Goal: Information Seeking & Learning: Compare options

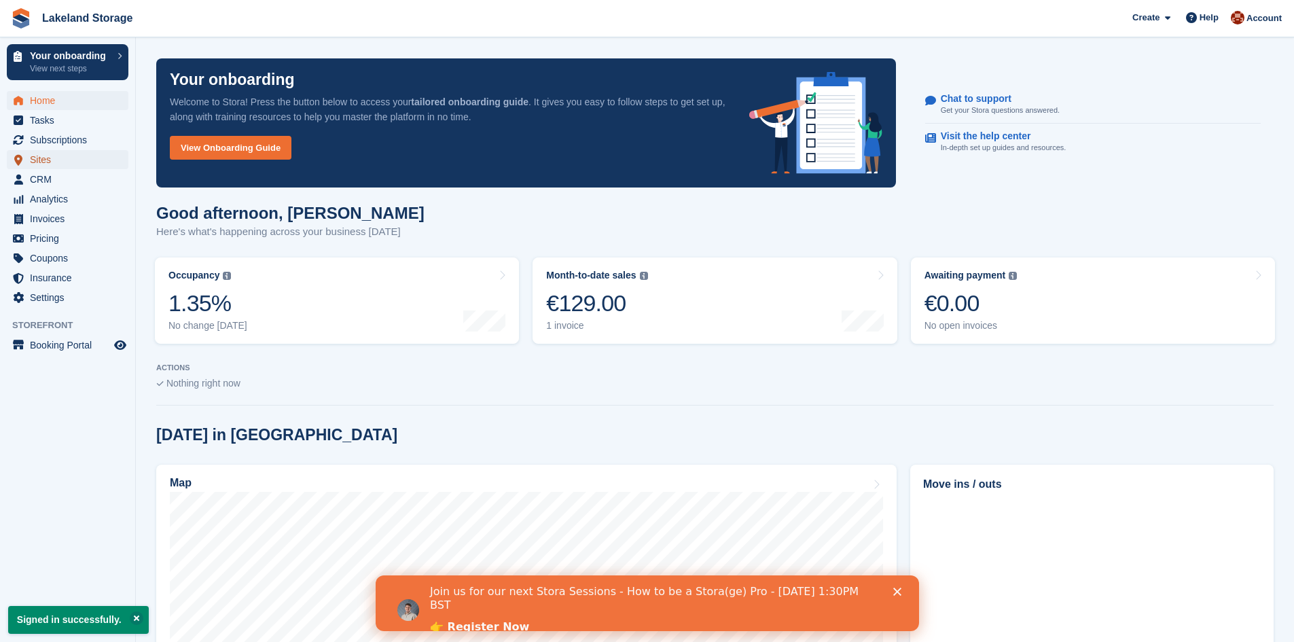
click at [43, 160] on span "Sites" at bounding box center [71, 159] width 82 height 19
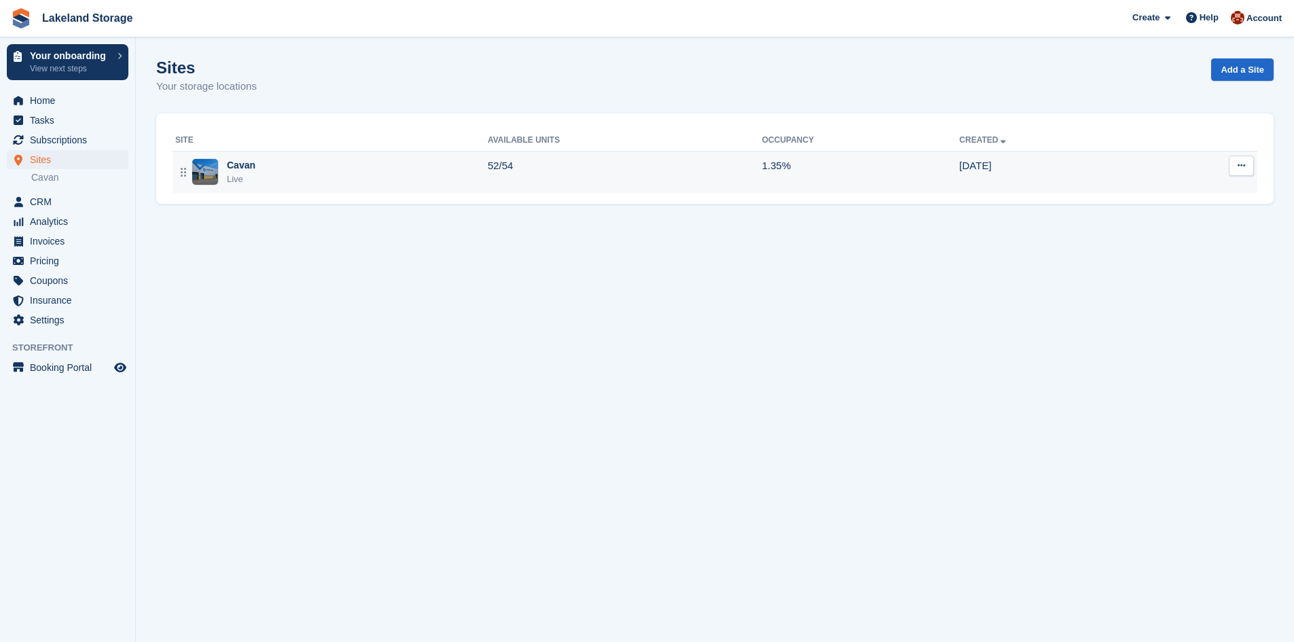
click at [257, 175] on div "Cavan Live" at bounding box center [331, 172] width 313 height 28
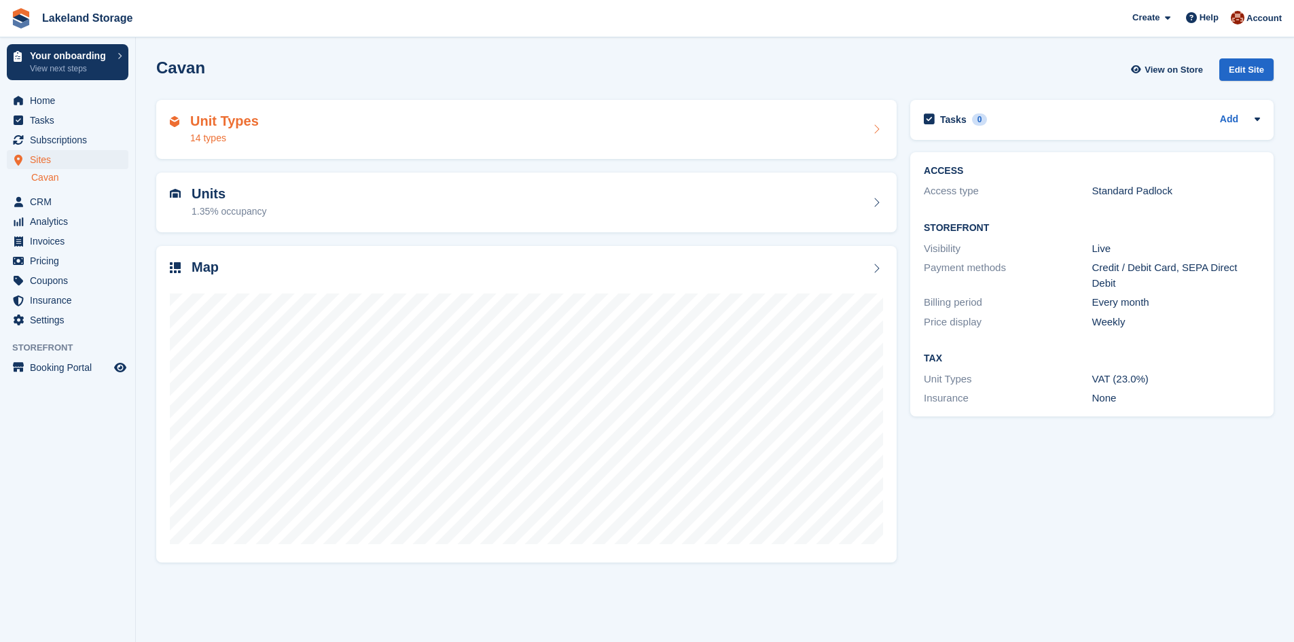
click at [212, 135] on div "14 types" at bounding box center [224, 138] width 69 height 14
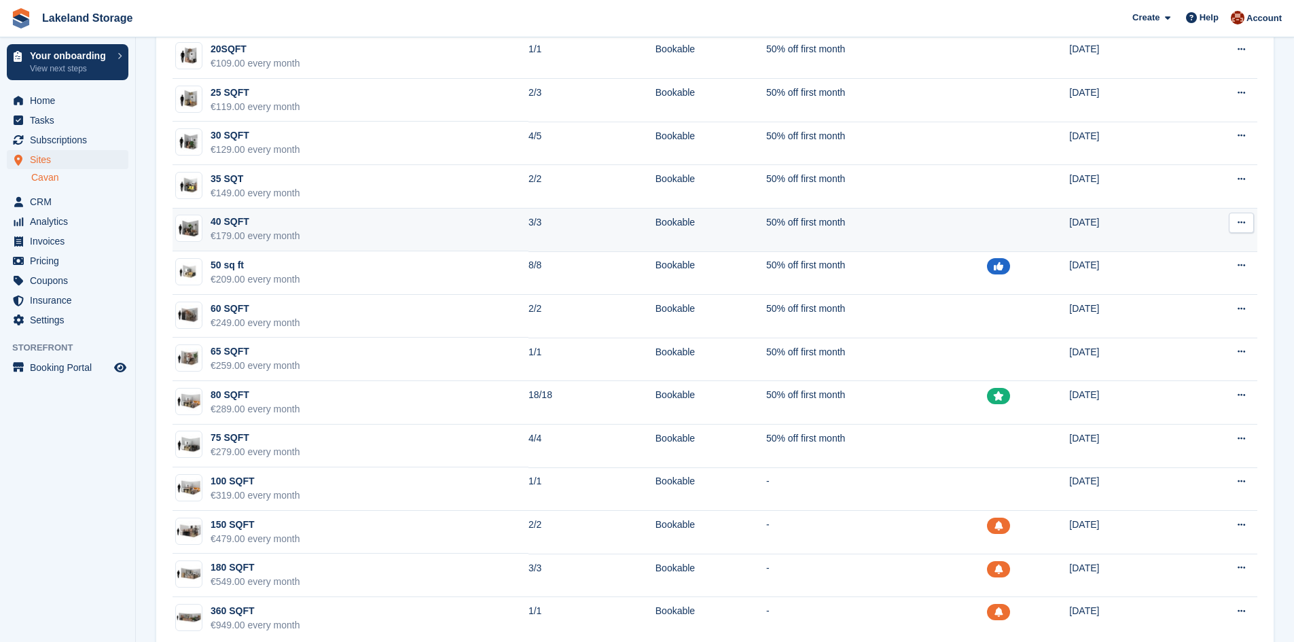
scroll to position [132, 0]
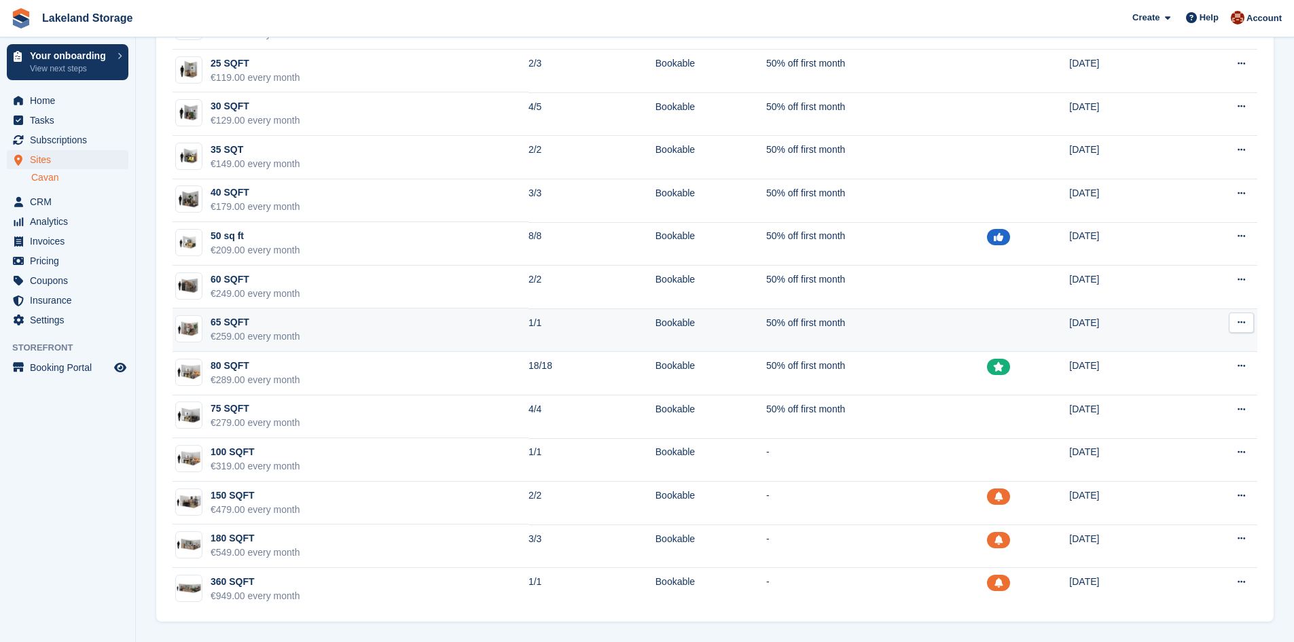
click at [295, 330] on div "€259.00 every month" at bounding box center [256, 336] width 90 height 14
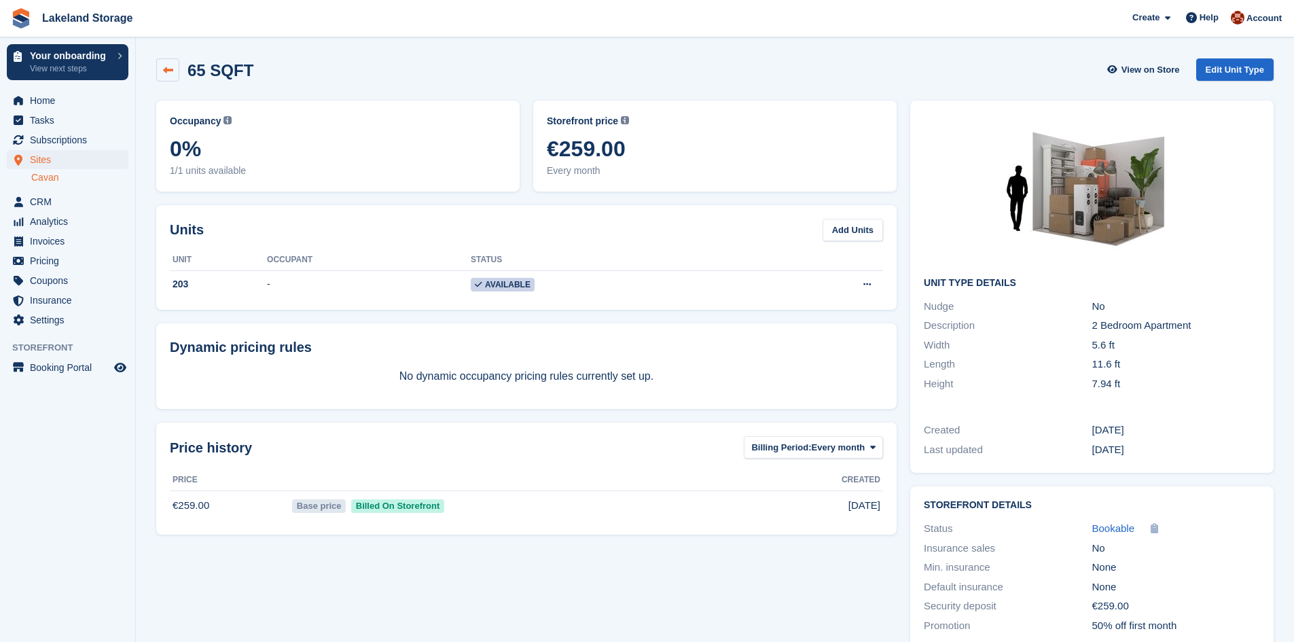
click at [169, 63] on link at bounding box center [167, 69] width 23 height 23
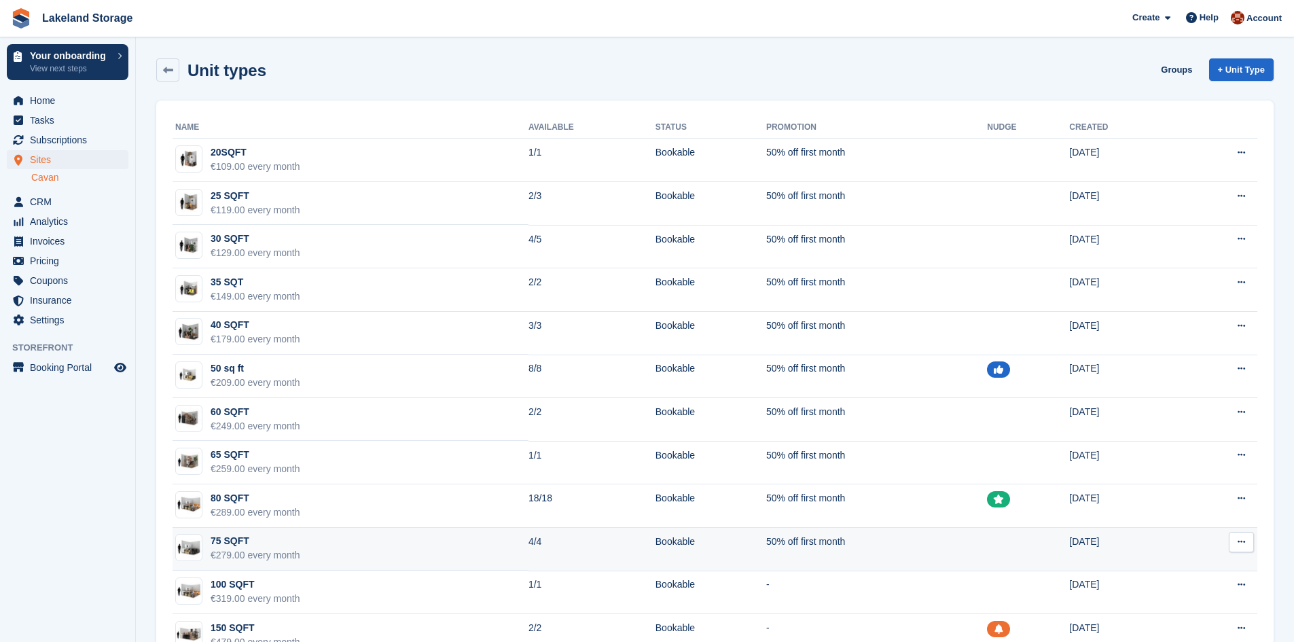
click at [268, 558] on div "€279.00 every month" at bounding box center [256, 555] width 90 height 14
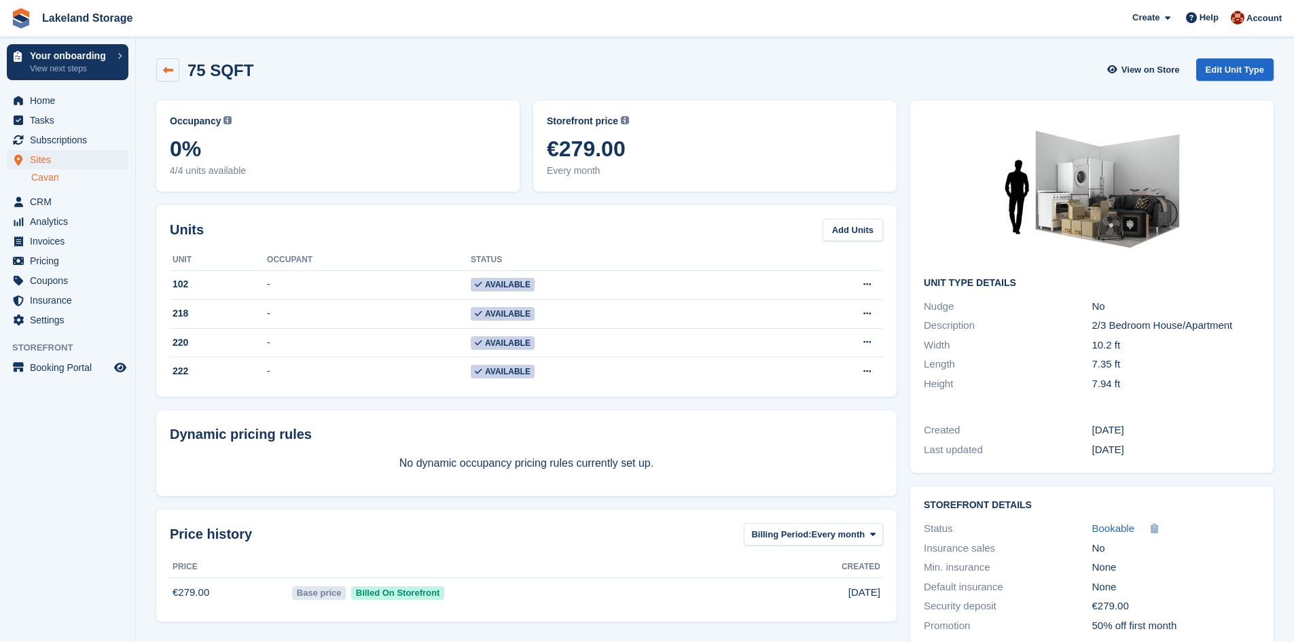
click at [174, 70] on link at bounding box center [167, 69] width 23 height 23
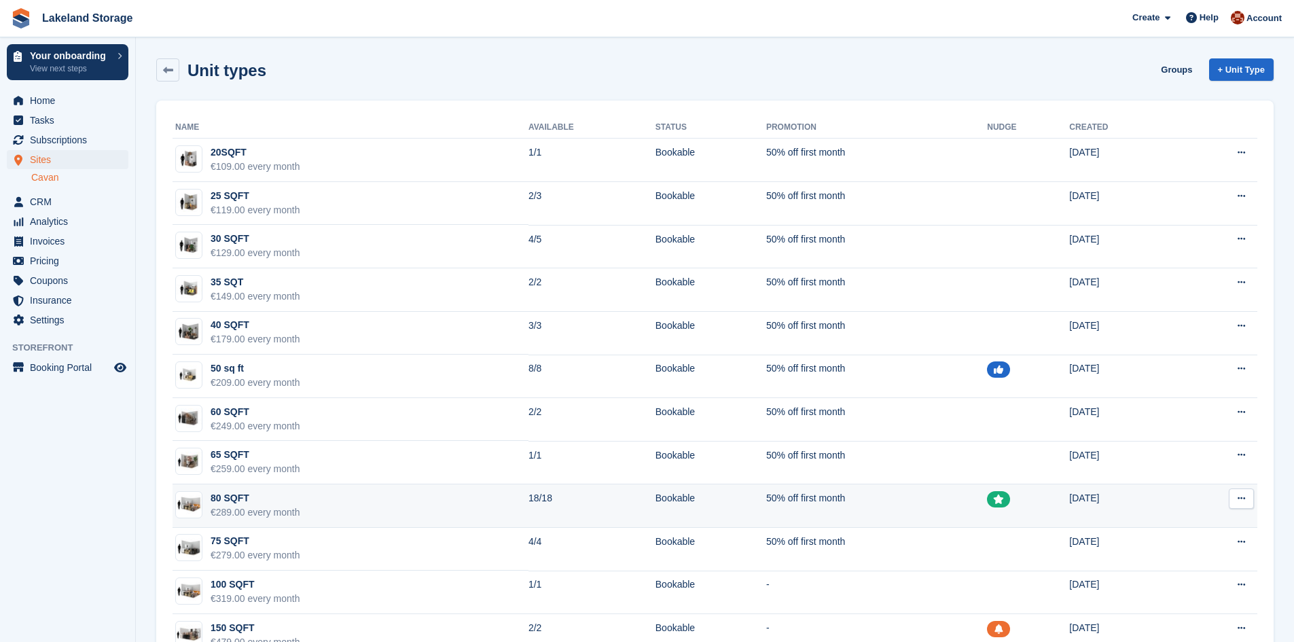
click at [242, 508] on div "€289.00 every month" at bounding box center [256, 512] width 90 height 14
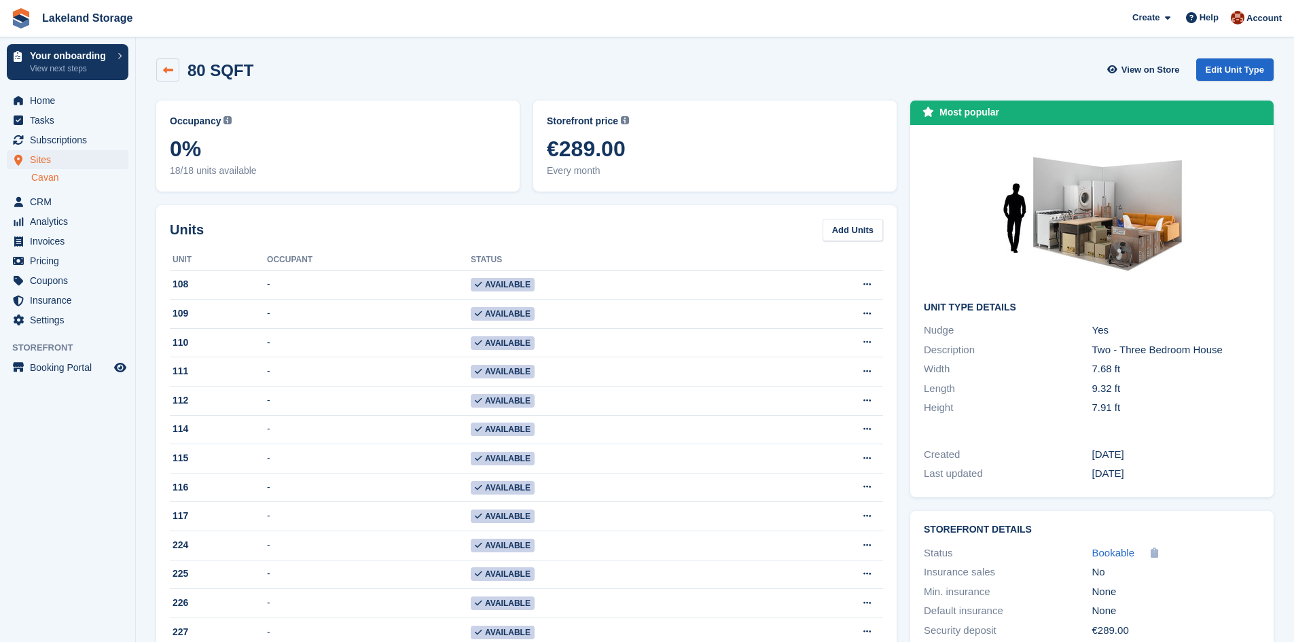
click at [165, 70] on icon at bounding box center [168, 70] width 10 height 10
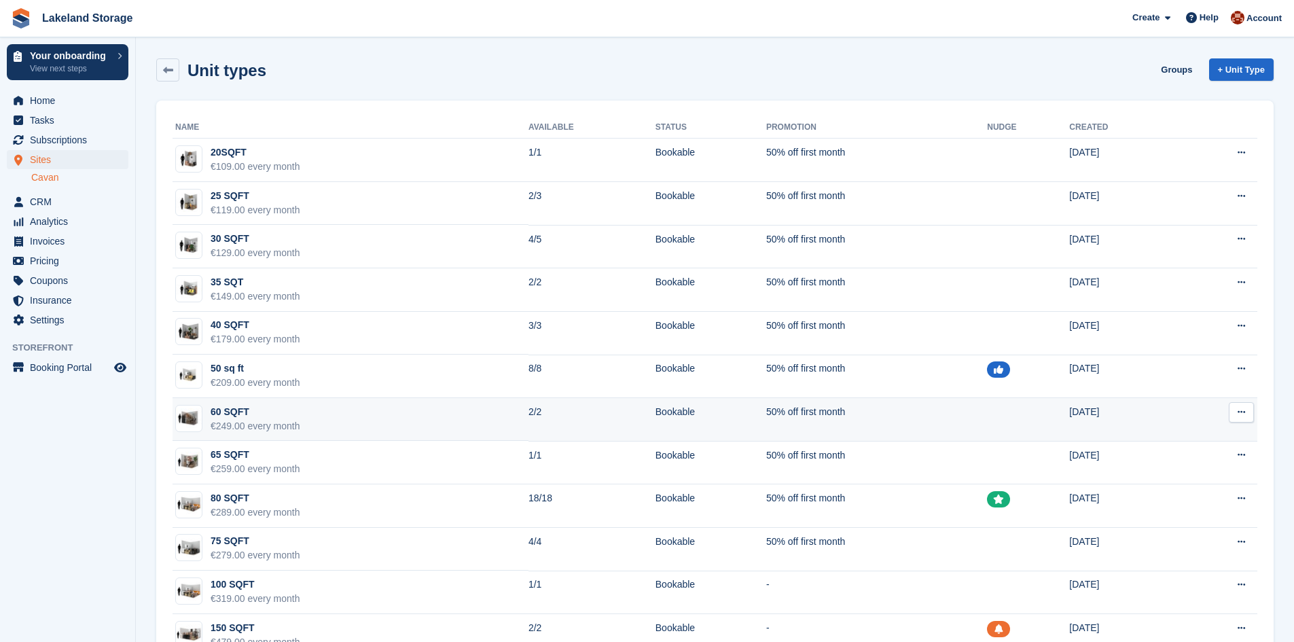
click at [249, 421] on div "€249.00 every month" at bounding box center [256, 426] width 90 height 14
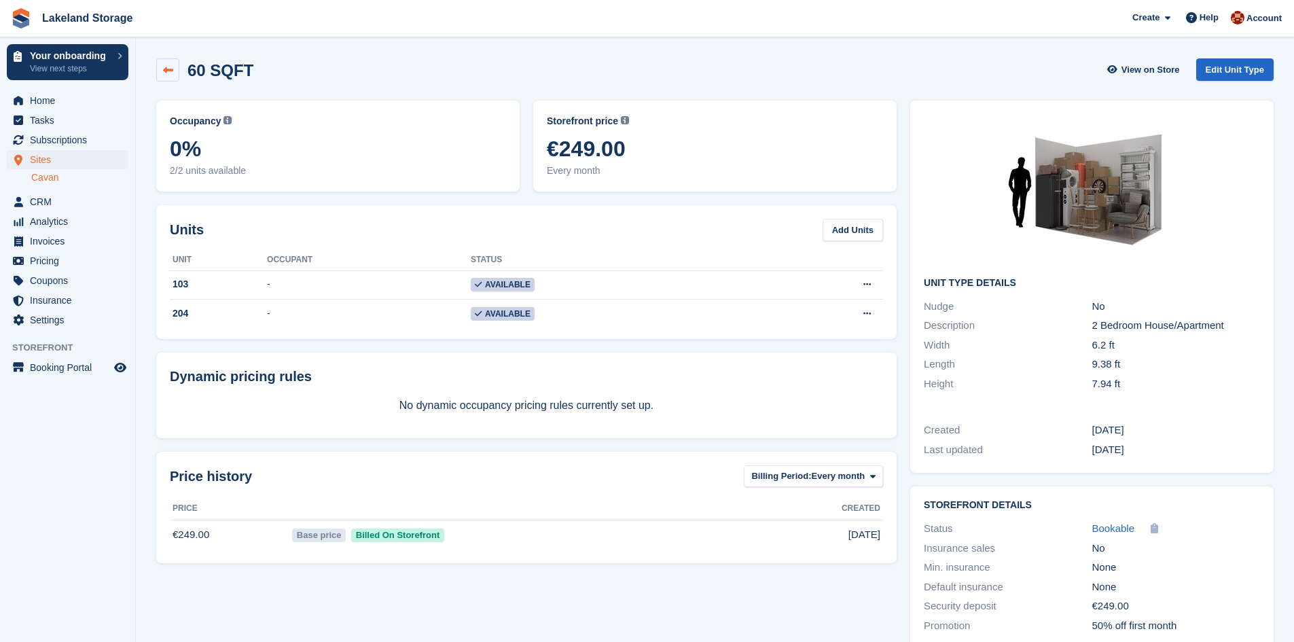
click at [168, 66] on icon at bounding box center [168, 70] width 10 height 10
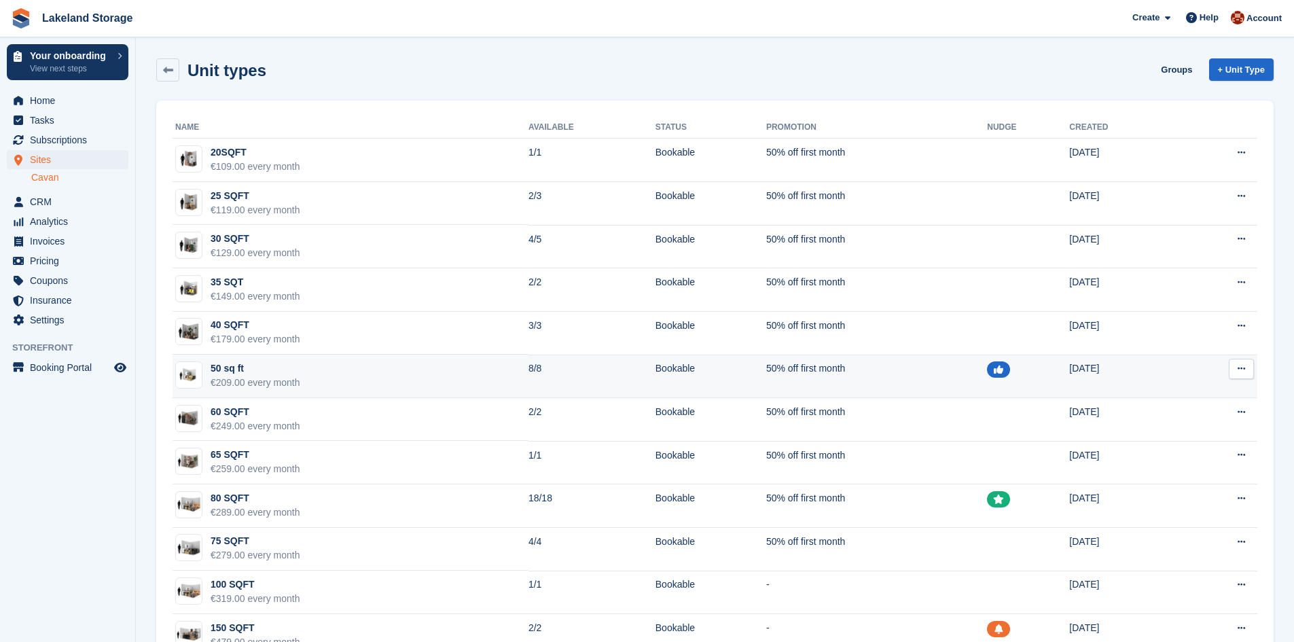
click at [231, 368] on div "50 sq ft" at bounding box center [256, 368] width 90 height 14
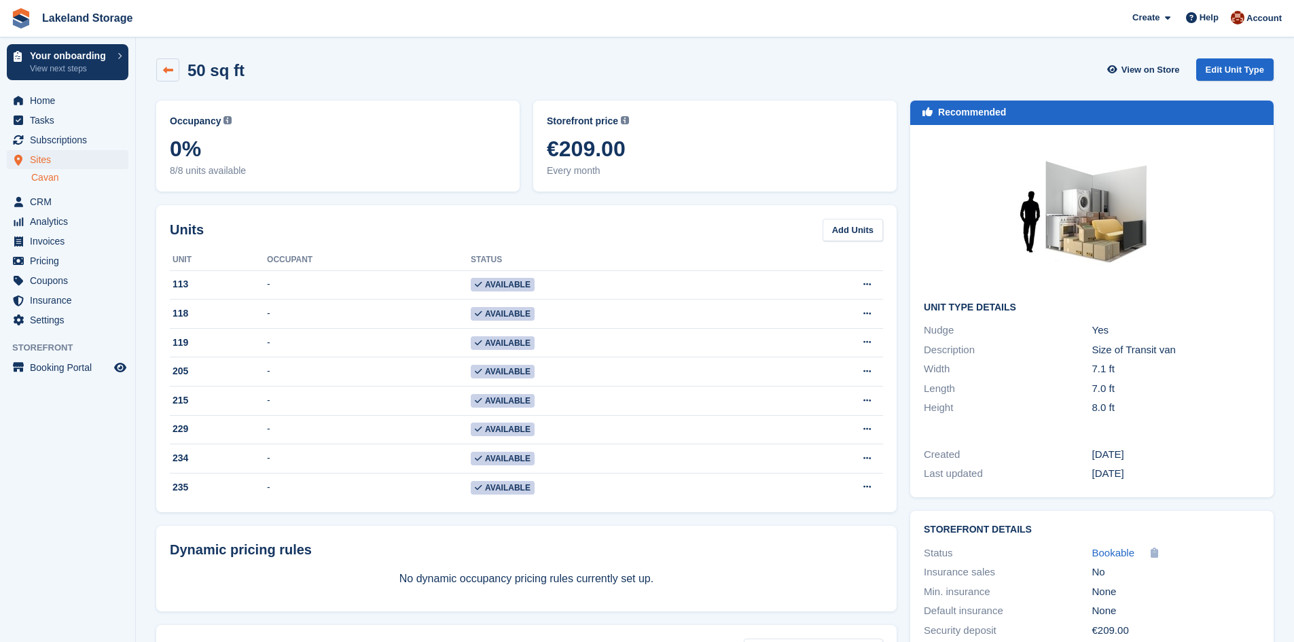
click at [162, 69] on link at bounding box center [167, 69] width 23 height 23
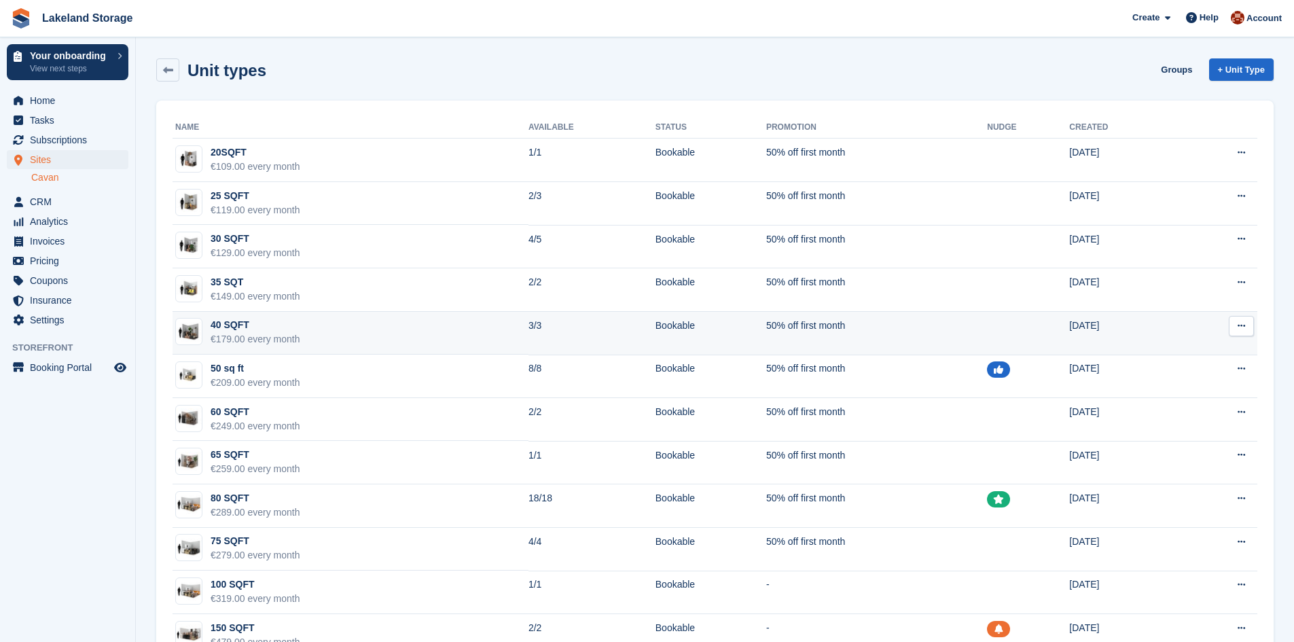
click at [251, 331] on div "40 SQFT" at bounding box center [256, 325] width 90 height 14
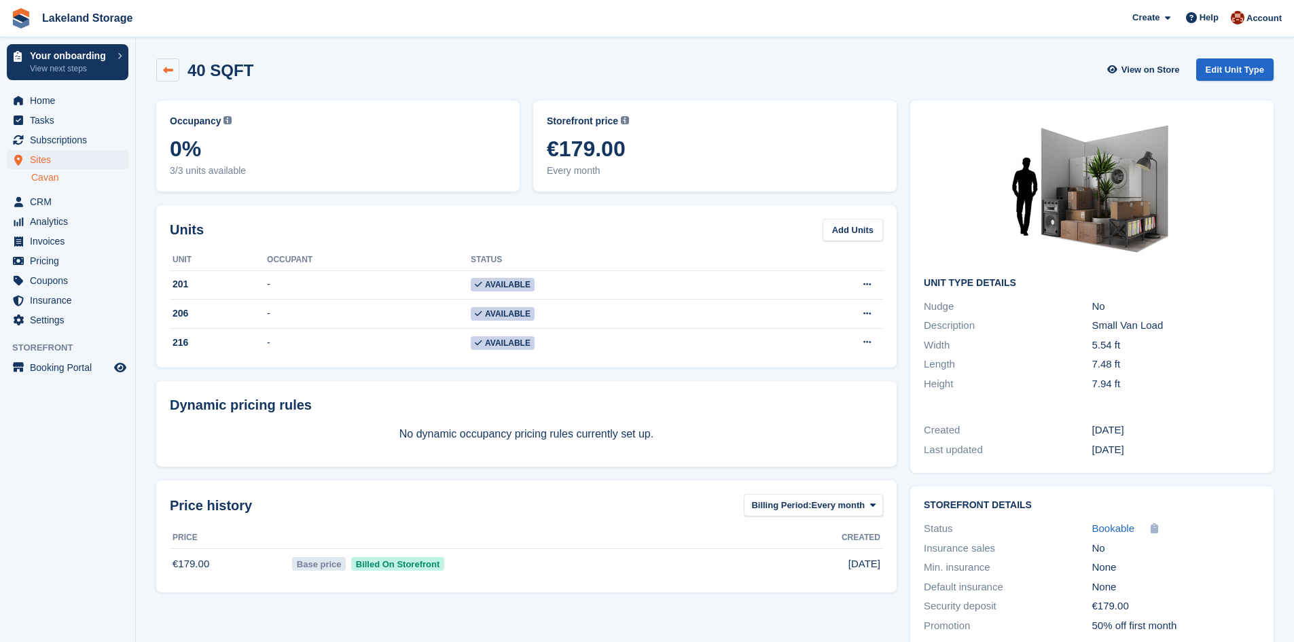
click at [173, 64] on link at bounding box center [167, 69] width 23 height 23
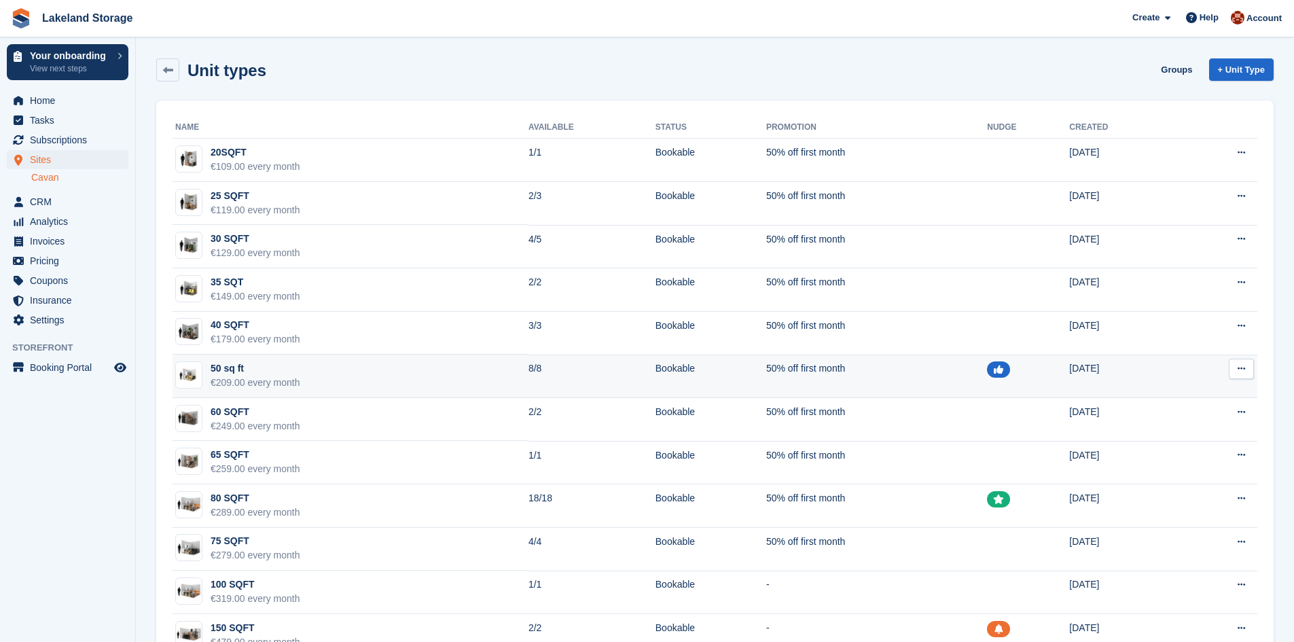
click at [260, 382] on div "€209.00 every month" at bounding box center [256, 383] width 90 height 14
